Goal: Task Accomplishment & Management: Use online tool/utility

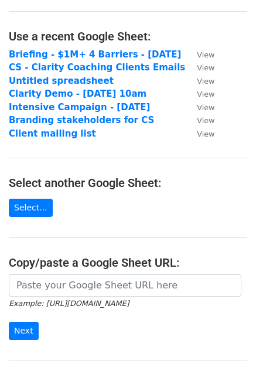
scroll to position [117, 0]
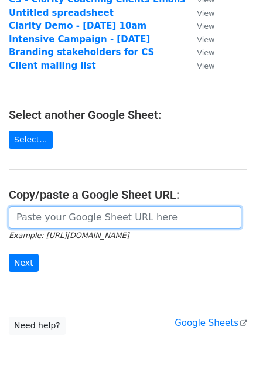
click at [52, 215] on input "url" at bounding box center [125, 218] width 233 height 22
paste input "https://docs.google.com/spreadsheets/d/1tXzO6bqmC0bbDBnvrKEDvyPNhPfQQCtOtCxcPNP…"
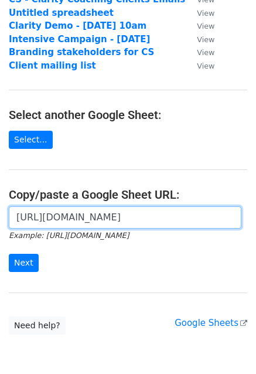
scroll to position [0, 359]
type input "https://docs.google.com/spreadsheets/d/1tXzO6bqmC0bbDBnvrKEDvyPNhPfQQCtOtCxcPNP…"
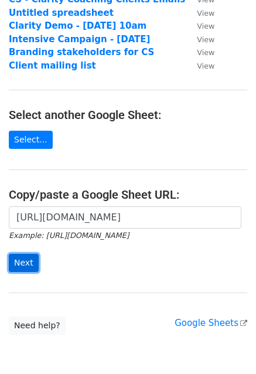
click at [26, 258] on input "Next" at bounding box center [24, 263] width 30 height 18
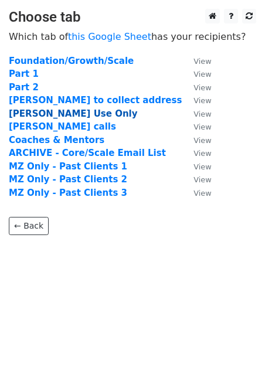
click at [57, 111] on strong "[PERSON_NAME] Use Only" at bounding box center [73, 114] width 129 height 11
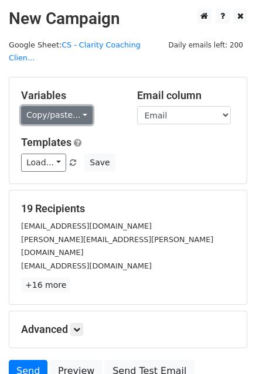
click at [54, 106] on link "Copy/paste..." at bounding box center [57, 115] width 72 height 18
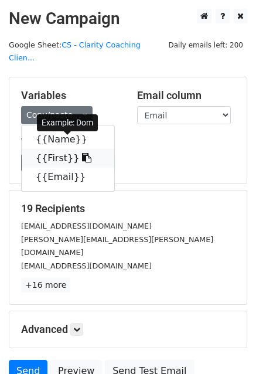
click at [58, 149] on link "{{First}}" at bounding box center [68, 158] width 93 height 19
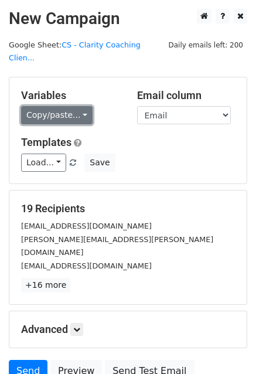
click at [44, 106] on link "Copy/paste..." at bounding box center [57, 115] width 72 height 18
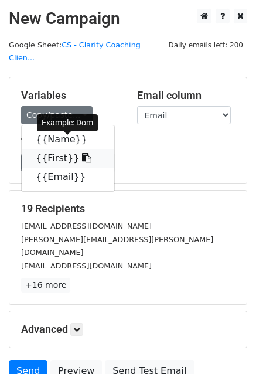
click at [49, 149] on link "{{First}}" at bounding box center [68, 158] width 93 height 19
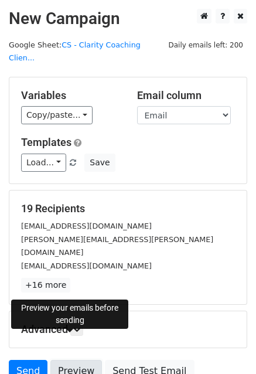
click at [73, 360] on link "Preview" at bounding box center [76, 371] width 52 height 22
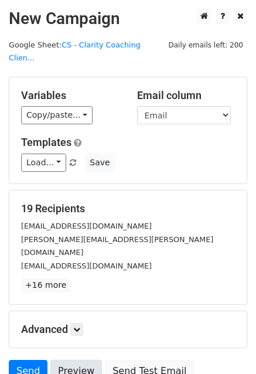
click at [65, 360] on link "Preview" at bounding box center [76, 371] width 52 height 22
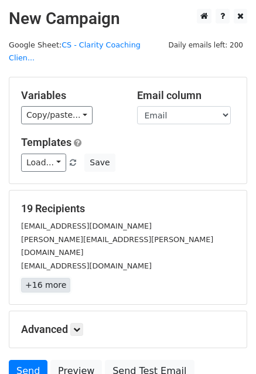
click at [53, 278] on link "+16 more" at bounding box center [45, 285] width 49 height 15
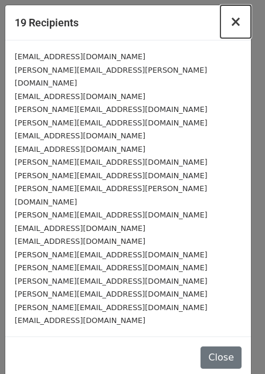
drag, startPoint x: 237, startPoint y: 21, endPoint x: 216, endPoint y: 65, distance: 49.3
click at [237, 21] on span "×" at bounding box center [236, 21] width 12 height 16
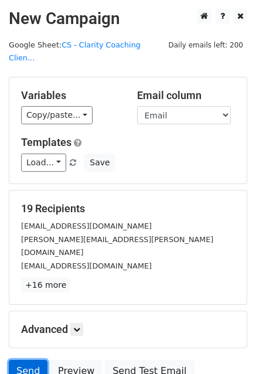
click at [26, 360] on link "Send" at bounding box center [28, 371] width 39 height 22
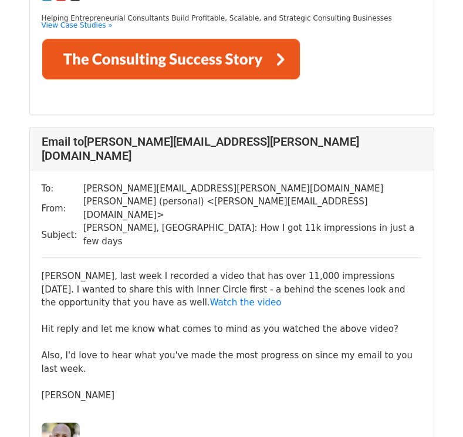
scroll to position [469, 0]
